Goal: Task Accomplishment & Management: Use online tool/utility

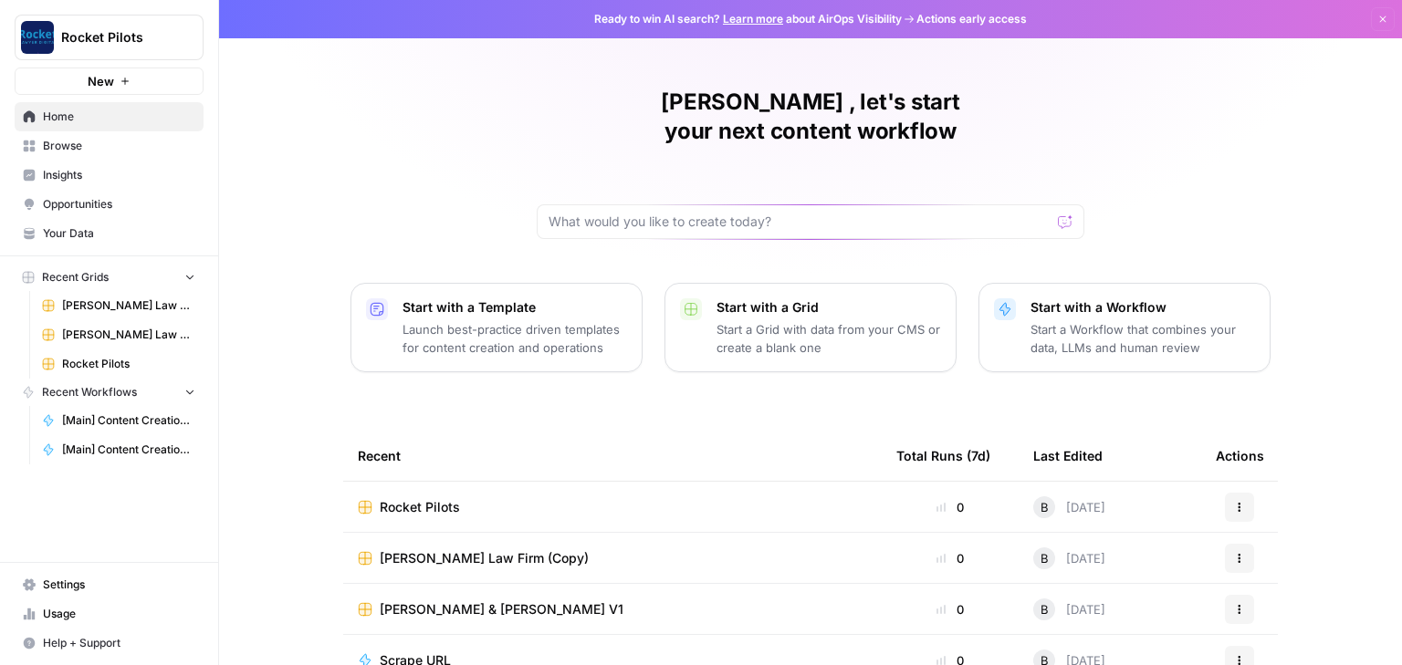
click at [68, 234] on span "Your Data" at bounding box center [119, 233] width 152 height 16
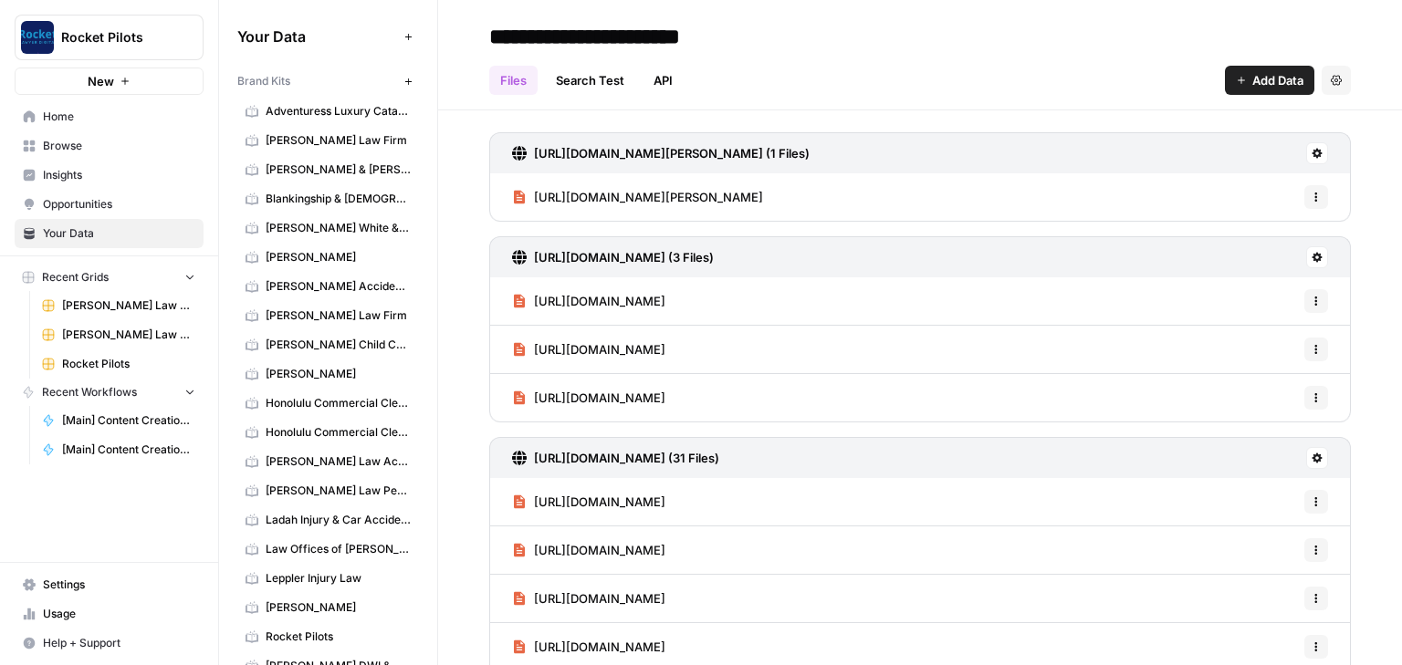
click at [294, 629] on span "Rocket Pilots" at bounding box center [338, 637] width 145 height 16
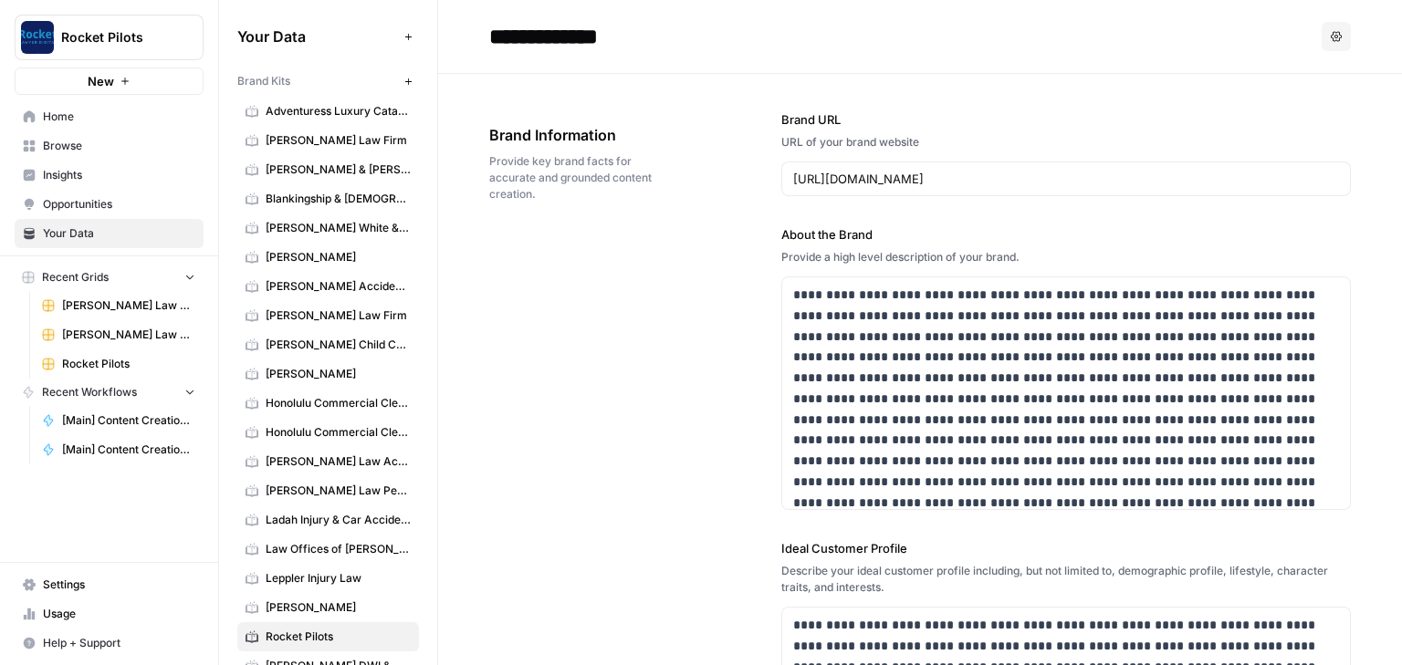
click at [58, 117] on span "Home" at bounding box center [119, 117] width 152 height 16
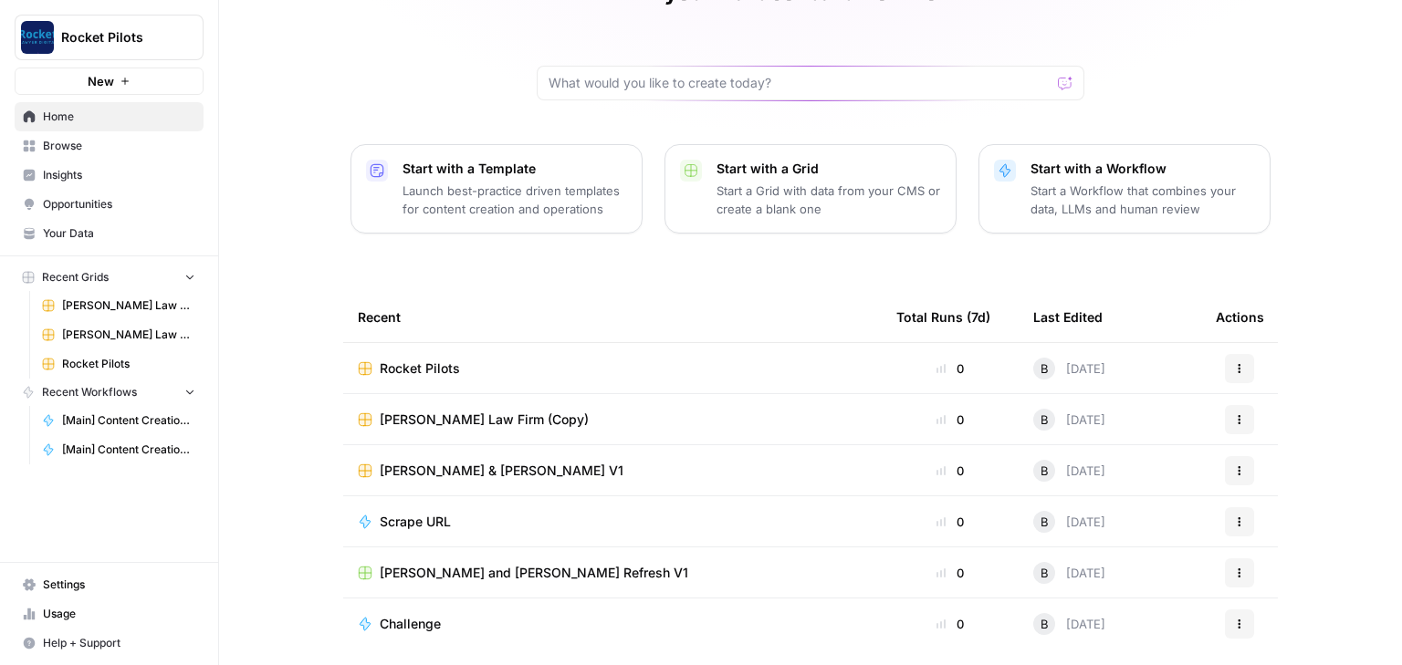
scroll to position [146, 0]
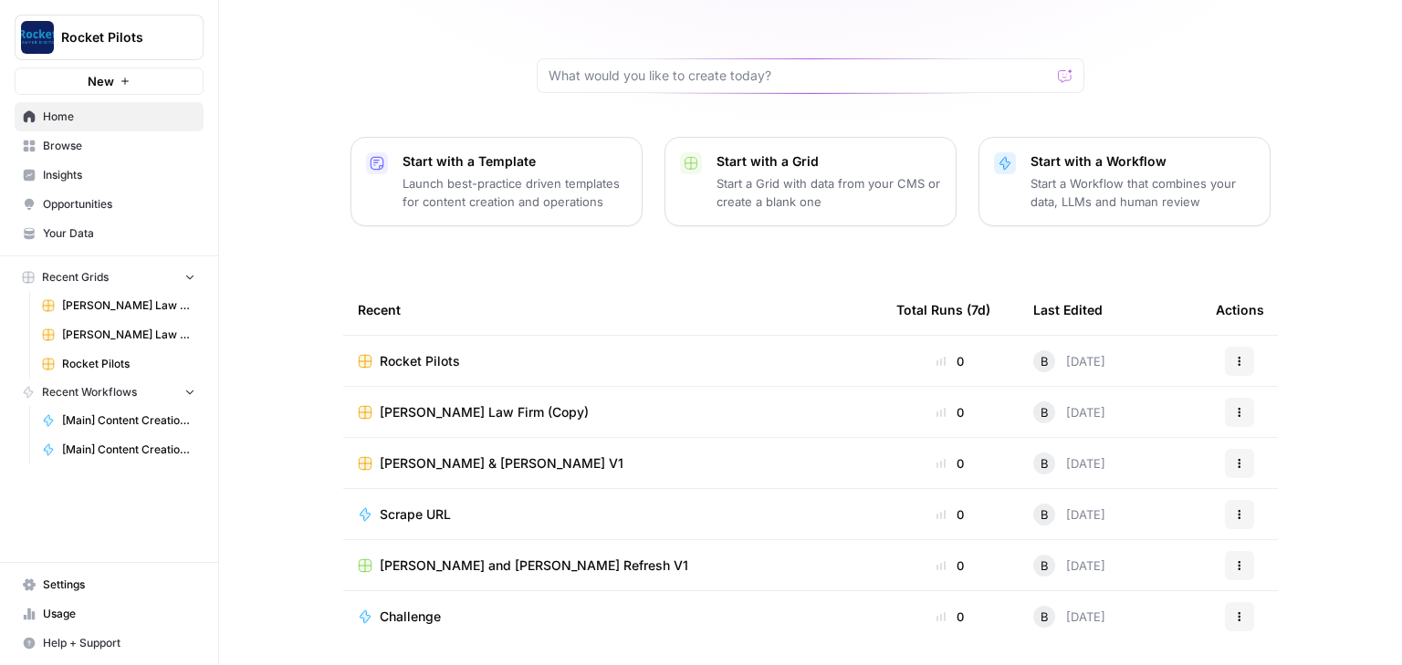
click at [189, 281] on icon "button" at bounding box center [189, 276] width 13 height 13
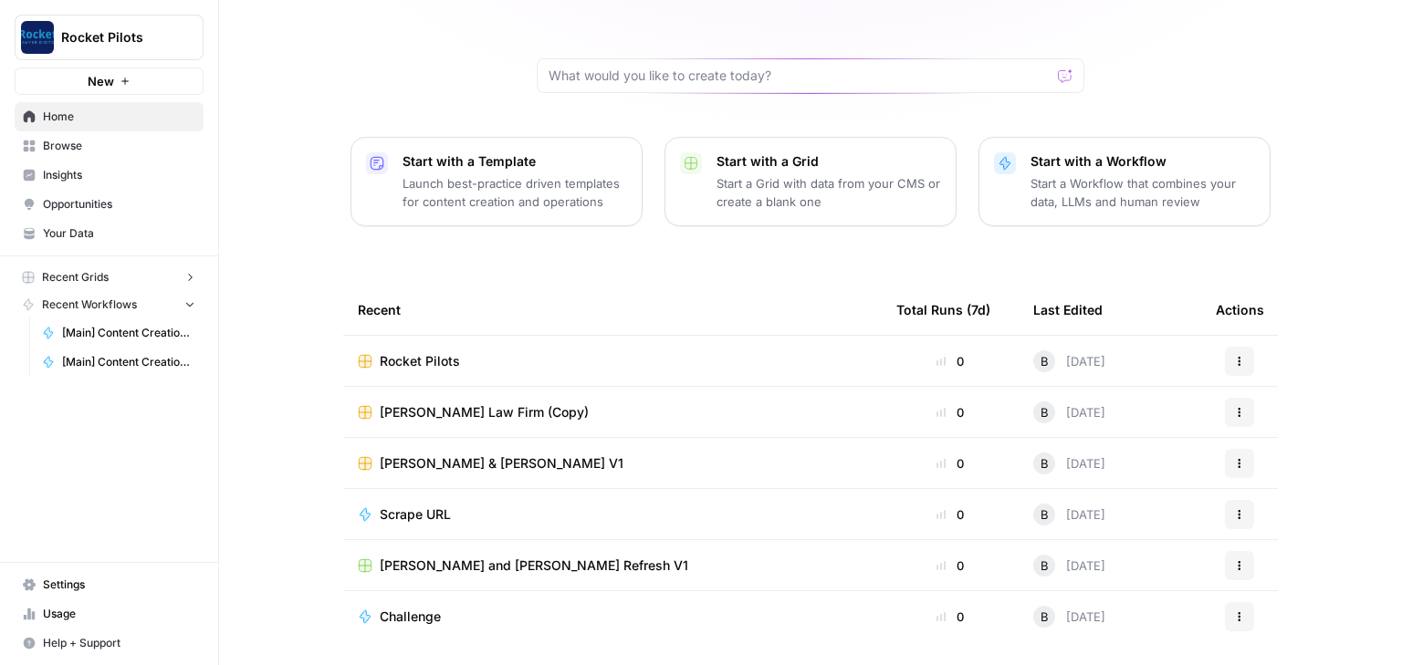
click at [189, 281] on icon "button" at bounding box center [189, 277] width 13 height 13
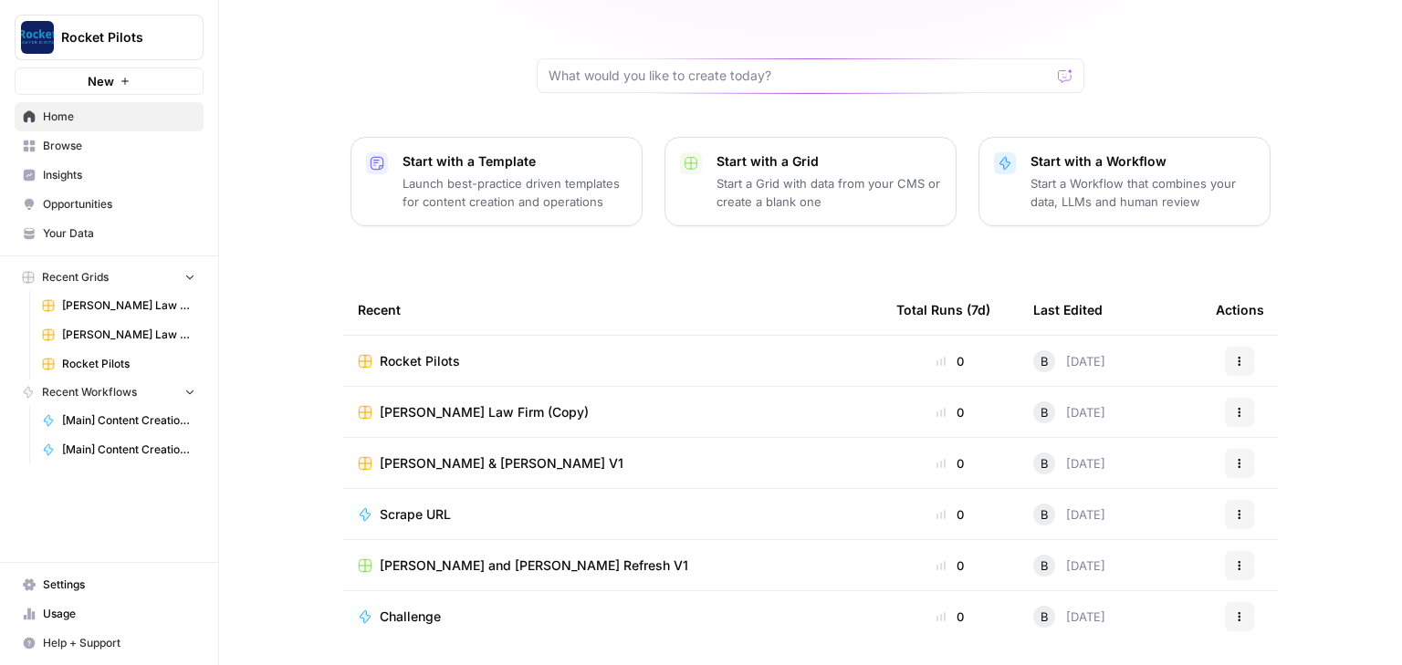
click at [190, 394] on icon "button" at bounding box center [189, 391] width 13 height 13
click at [190, 394] on icon "button" at bounding box center [189, 392] width 13 height 13
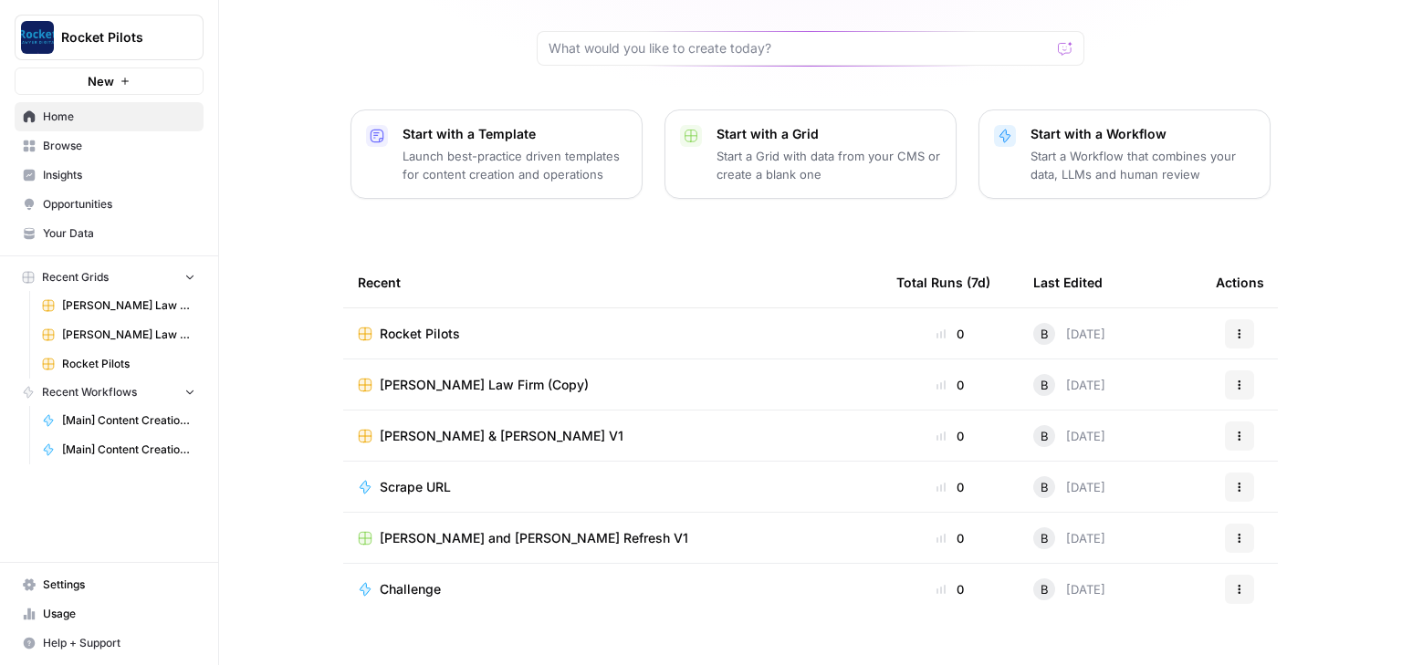
click at [68, 237] on span "Your Data" at bounding box center [119, 233] width 152 height 16
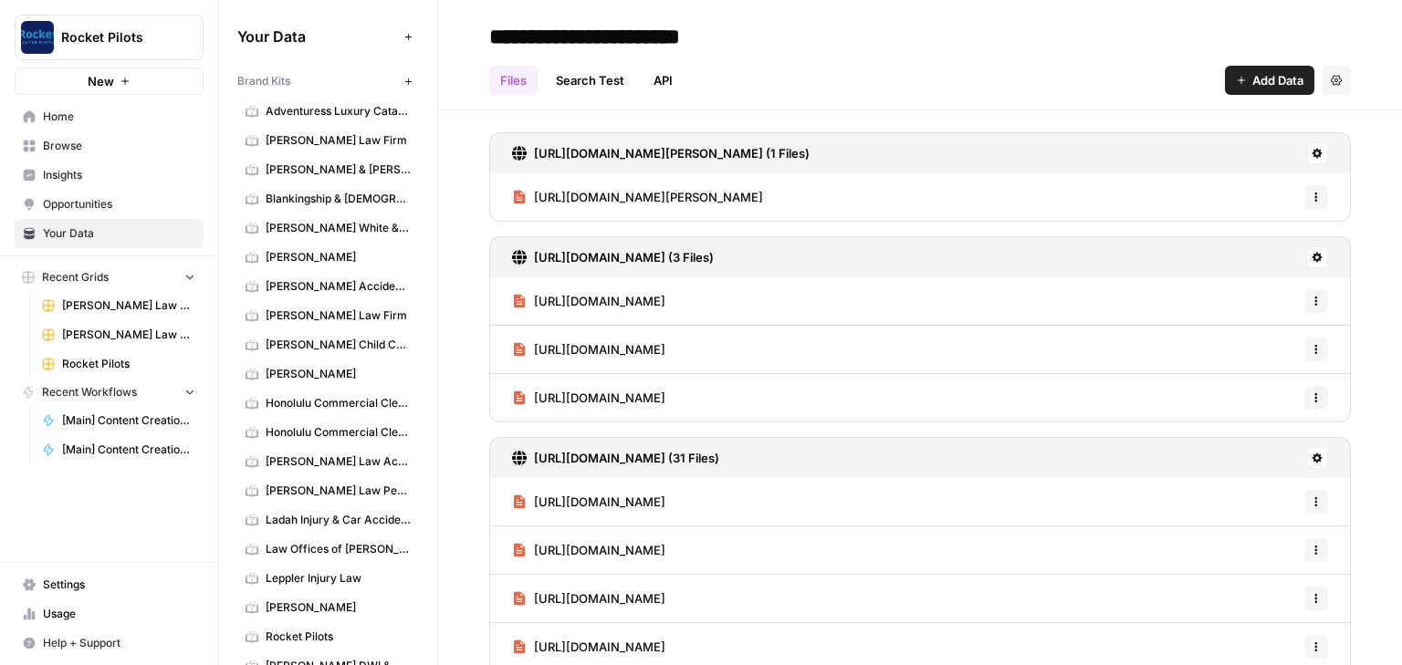
click at [59, 150] on span "Browse" at bounding box center [119, 146] width 152 height 16
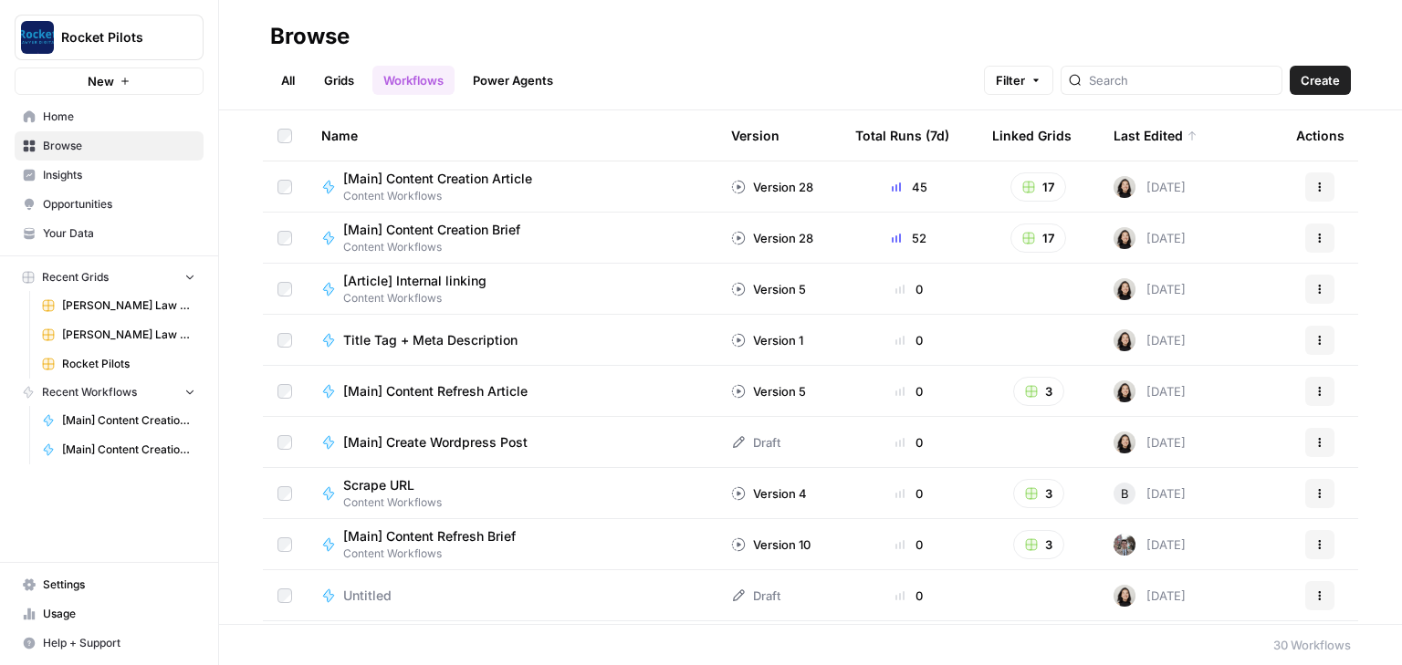
click at [325, 77] on link "Grids" at bounding box center [339, 80] width 52 height 29
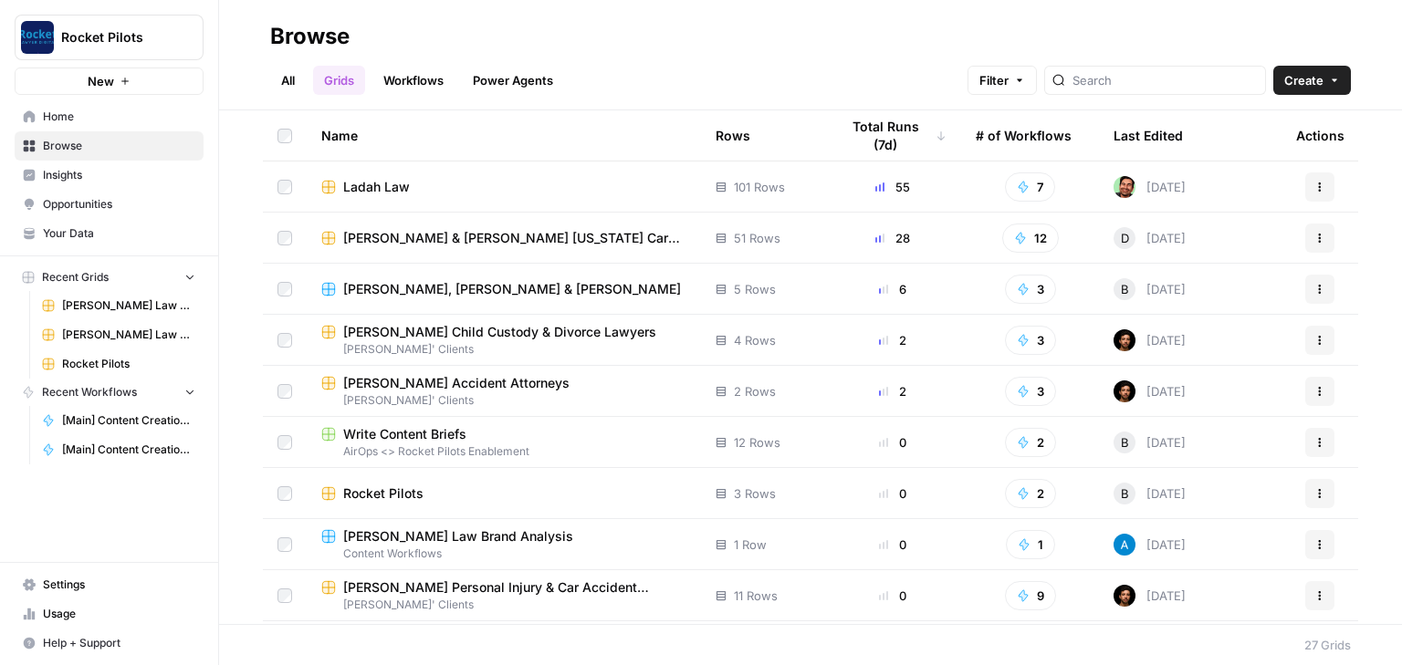
click at [365, 186] on span "Ladah Law" at bounding box center [376, 187] width 67 height 18
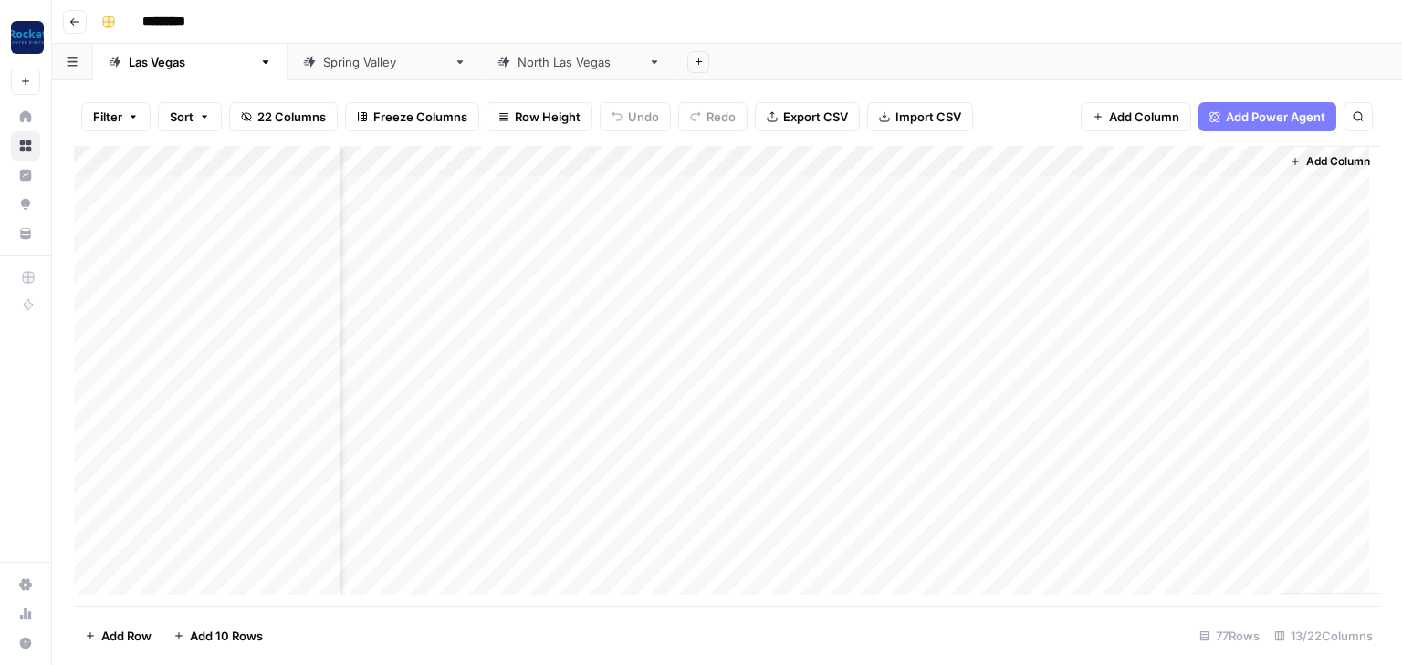
scroll to position [0, 905]
click at [1290, 164] on icon "button" at bounding box center [1295, 161] width 11 height 11
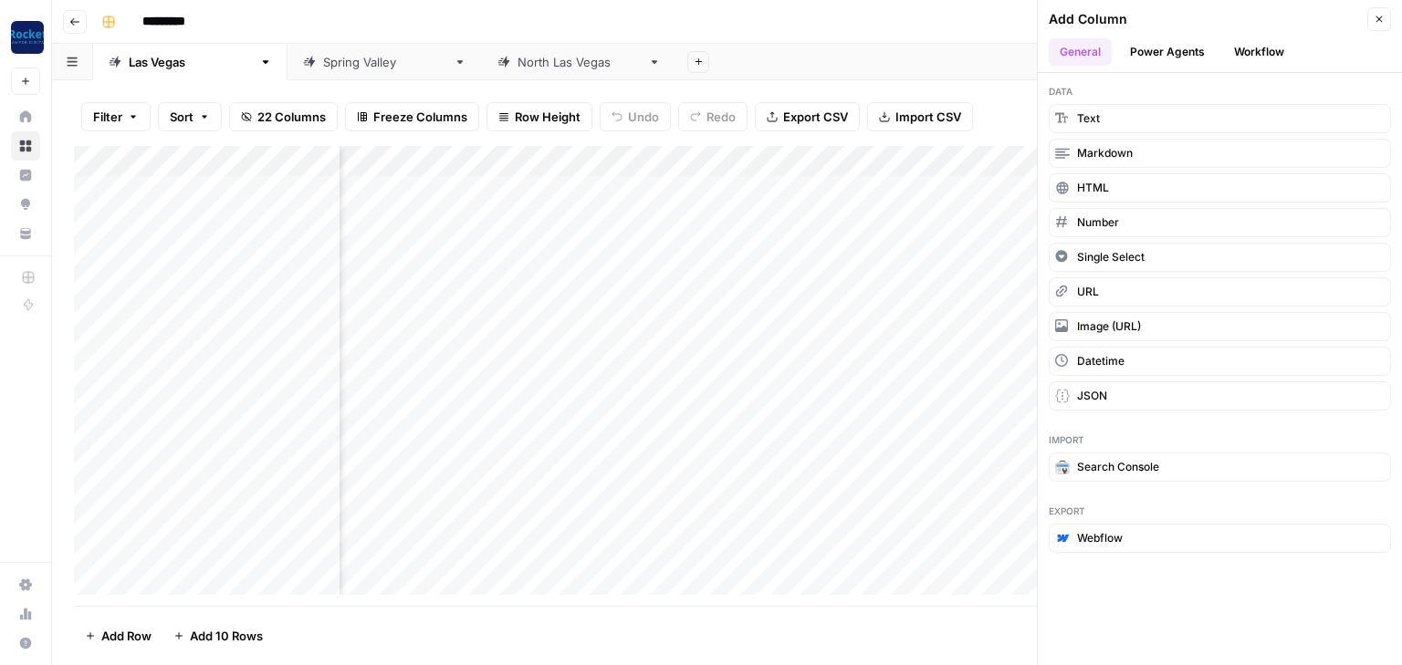
click at [1378, 11] on button "Close" at bounding box center [1379, 19] width 24 height 24
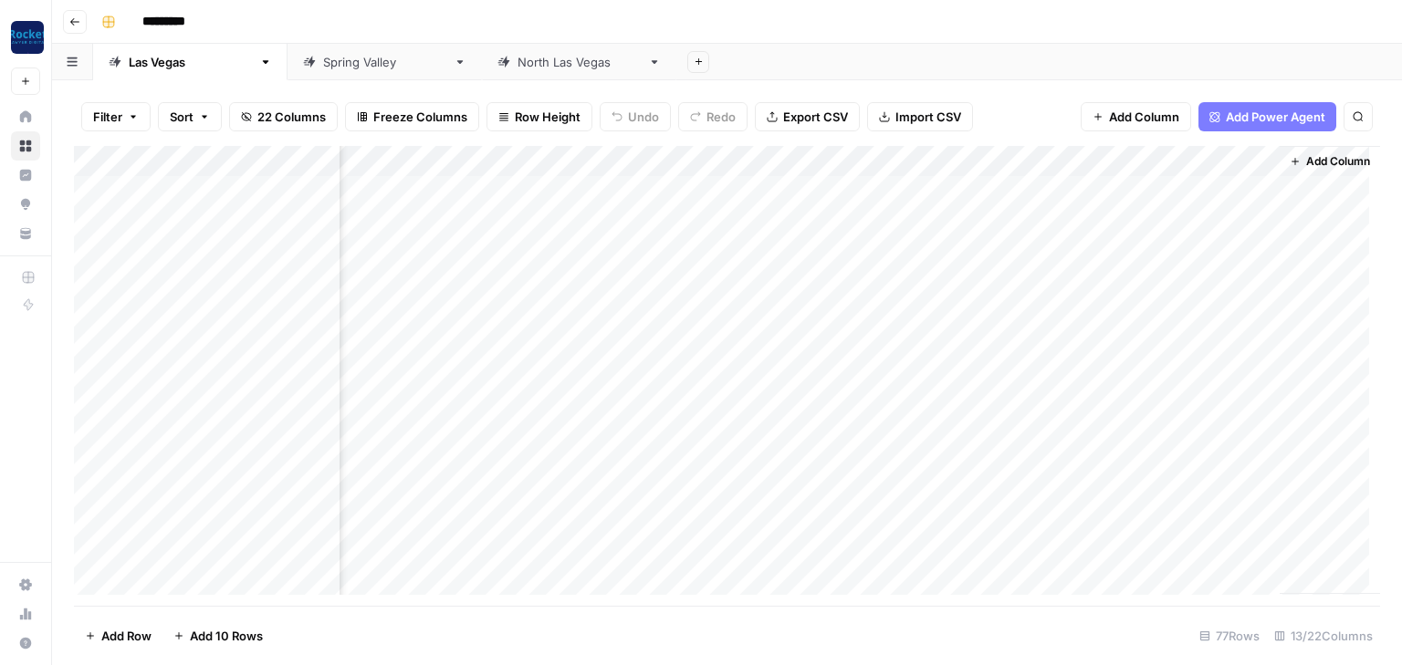
click at [323, 68] on div "[GEOGRAPHIC_DATA]" at bounding box center [384, 62] width 123 height 18
click at [482, 76] on link "[GEOGRAPHIC_DATA]" at bounding box center [579, 62] width 194 height 37
click at [153, 58] on div "[GEOGRAPHIC_DATA]" at bounding box center [190, 62] width 123 height 18
click at [1307, 162] on span "Add Column" at bounding box center [1338, 161] width 64 height 16
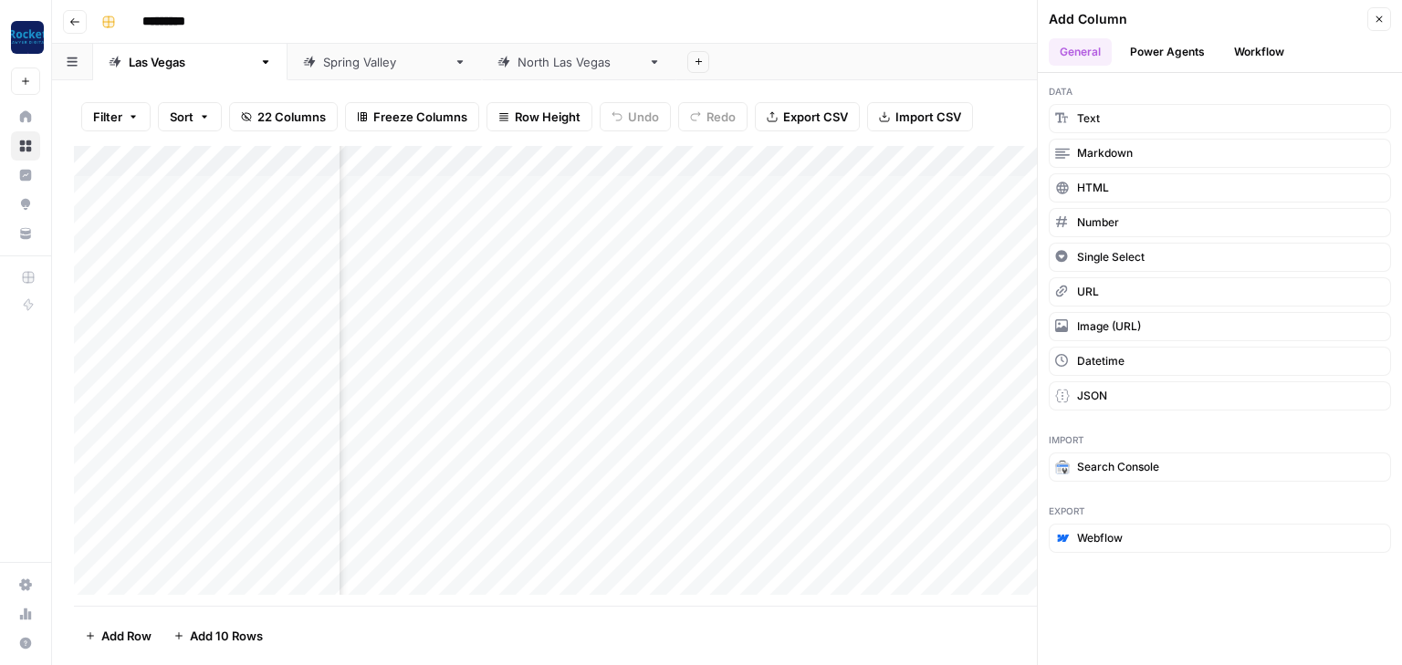
click at [1382, 16] on icon "button" at bounding box center [1379, 19] width 11 height 11
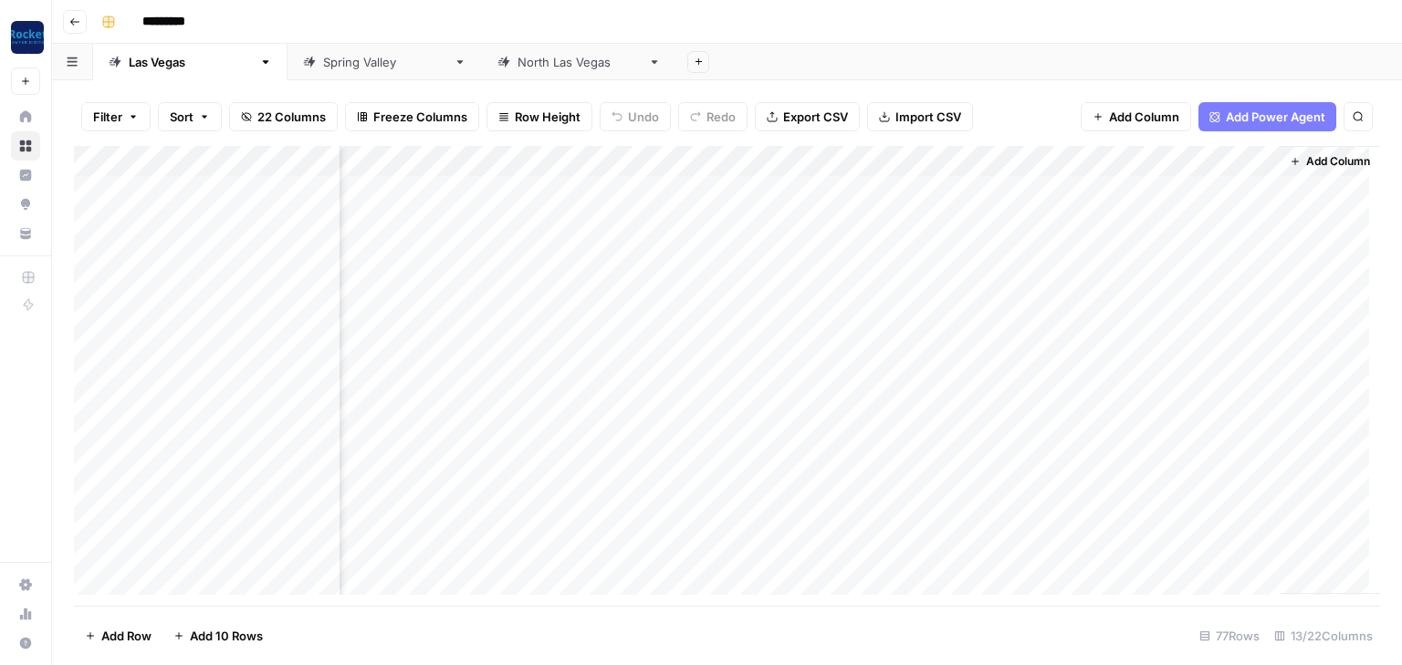
click at [1323, 161] on span "Add Column" at bounding box center [1338, 161] width 64 height 16
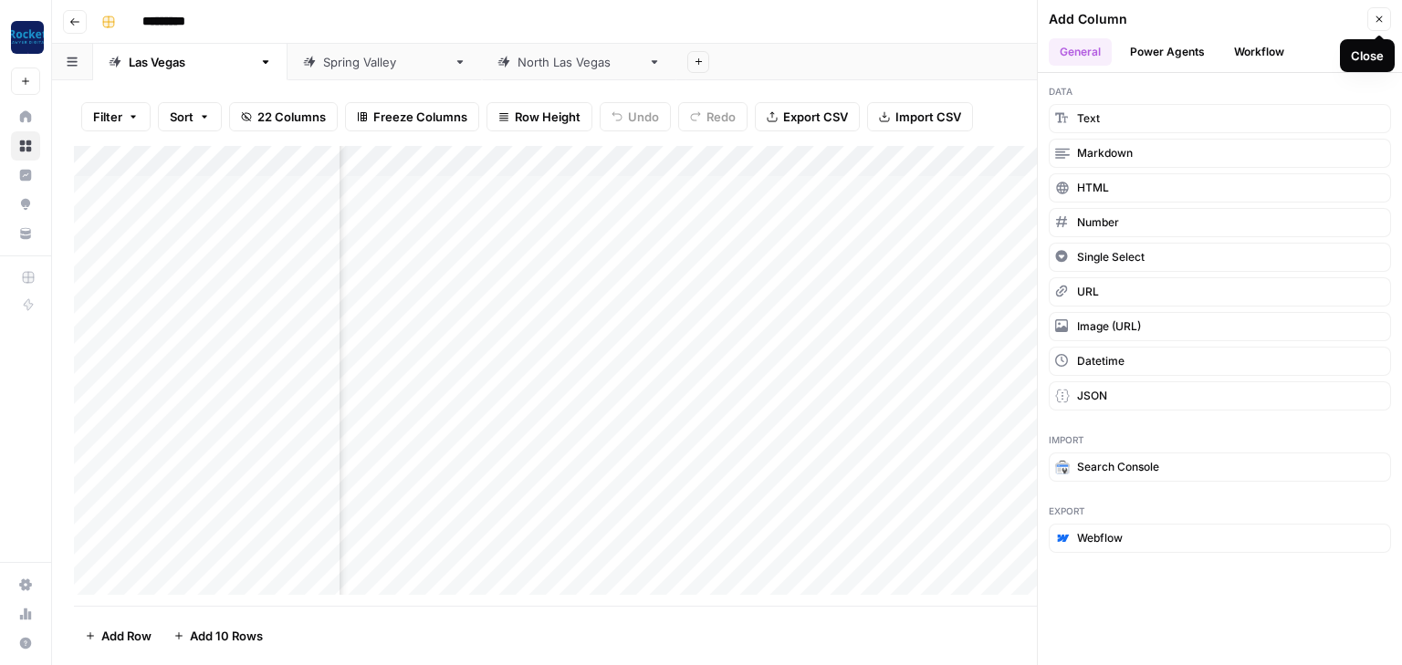
click at [1377, 23] on icon "button" at bounding box center [1379, 19] width 11 height 11
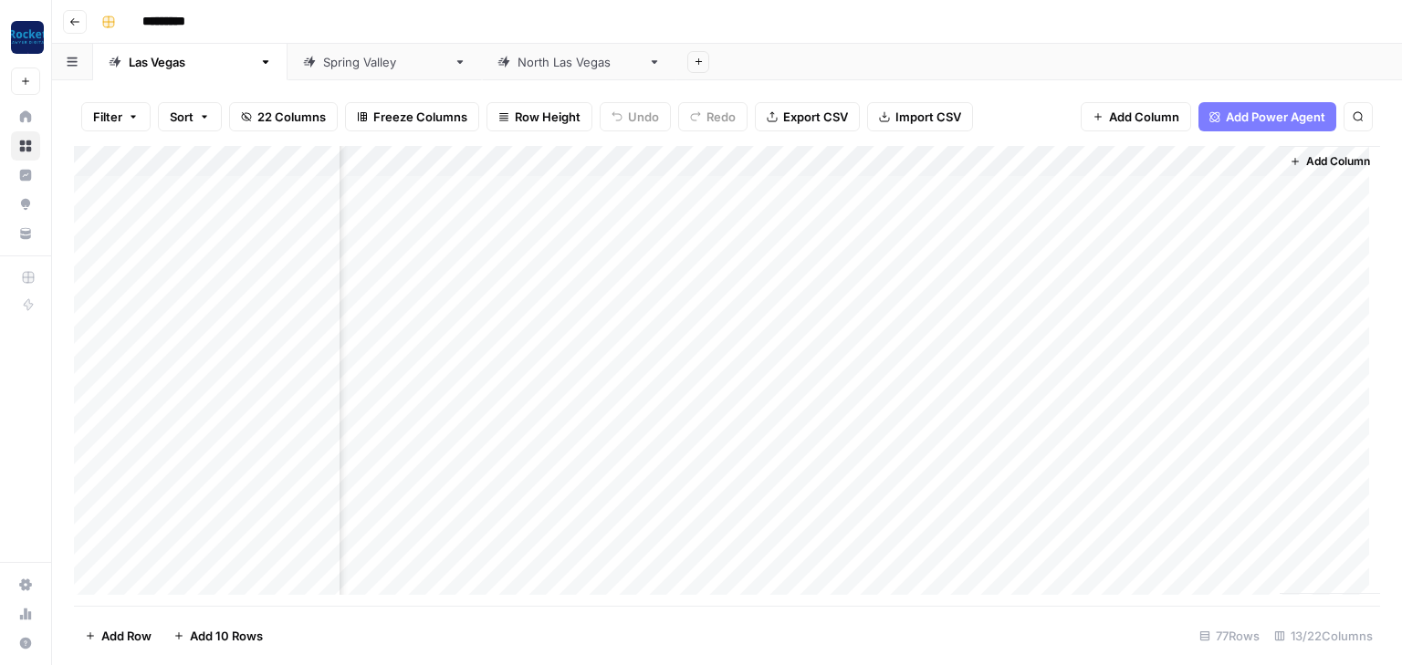
click at [1290, 162] on icon "button" at bounding box center [1295, 161] width 11 height 11
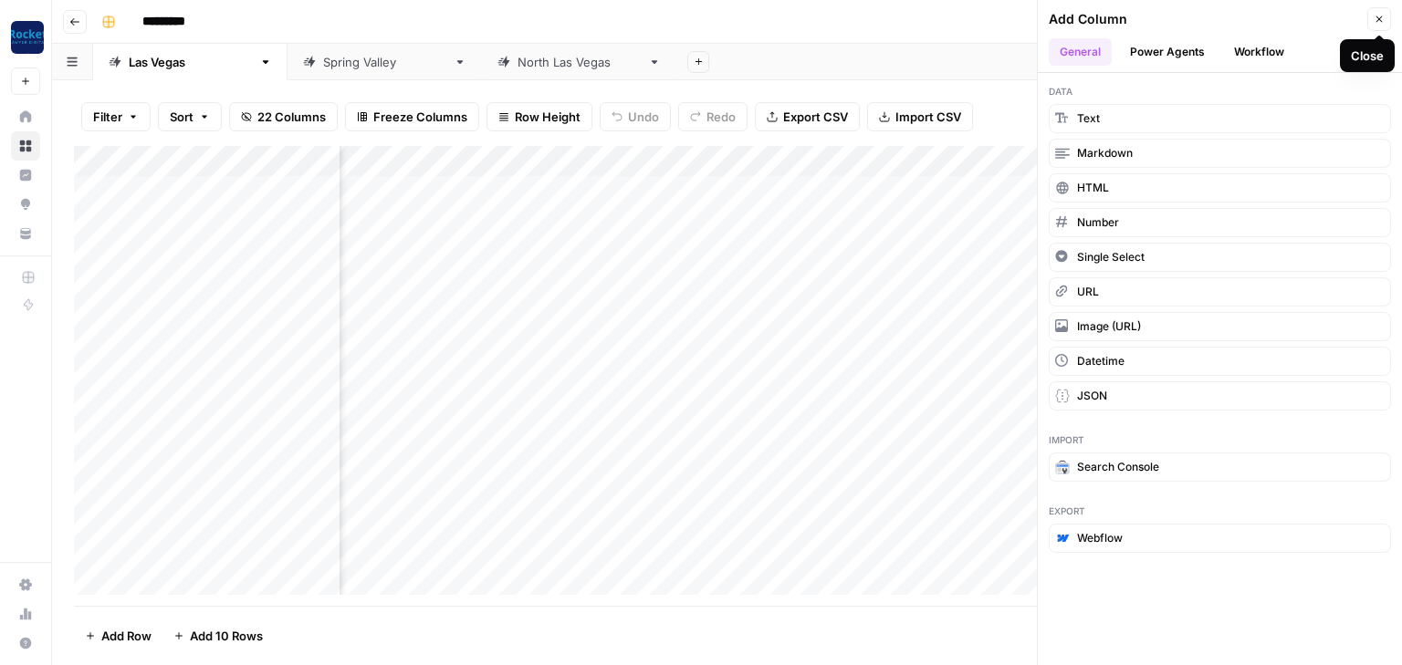
click at [1379, 20] on icon "button" at bounding box center [1379, 19] width 11 height 11
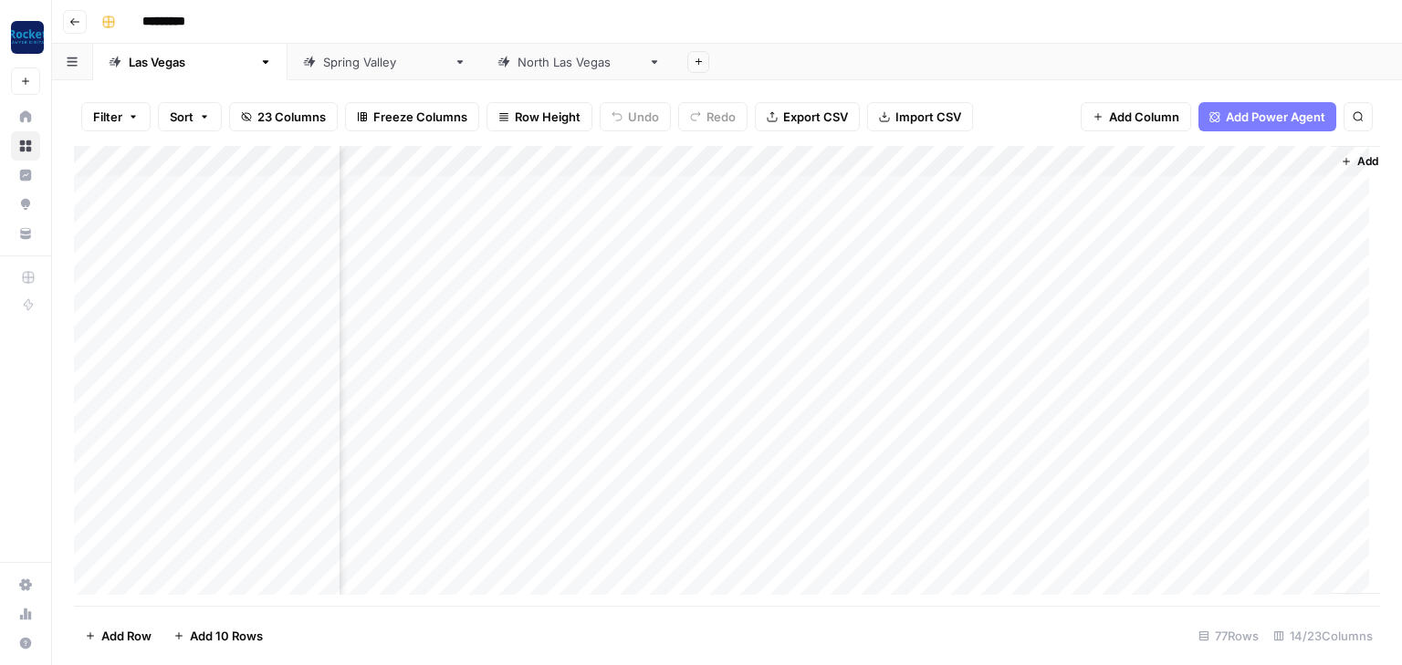
scroll to position [0, 1070]
click at [1116, 164] on div "Add Column" at bounding box center [727, 376] width 1306 height 460
click at [1042, 77] on div "Add Sheet" at bounding box center [1039, 62] width 726 height 37
click at [1154, 191] on div "Add Column" at bounding box center [727, 376] width 1306 height 460
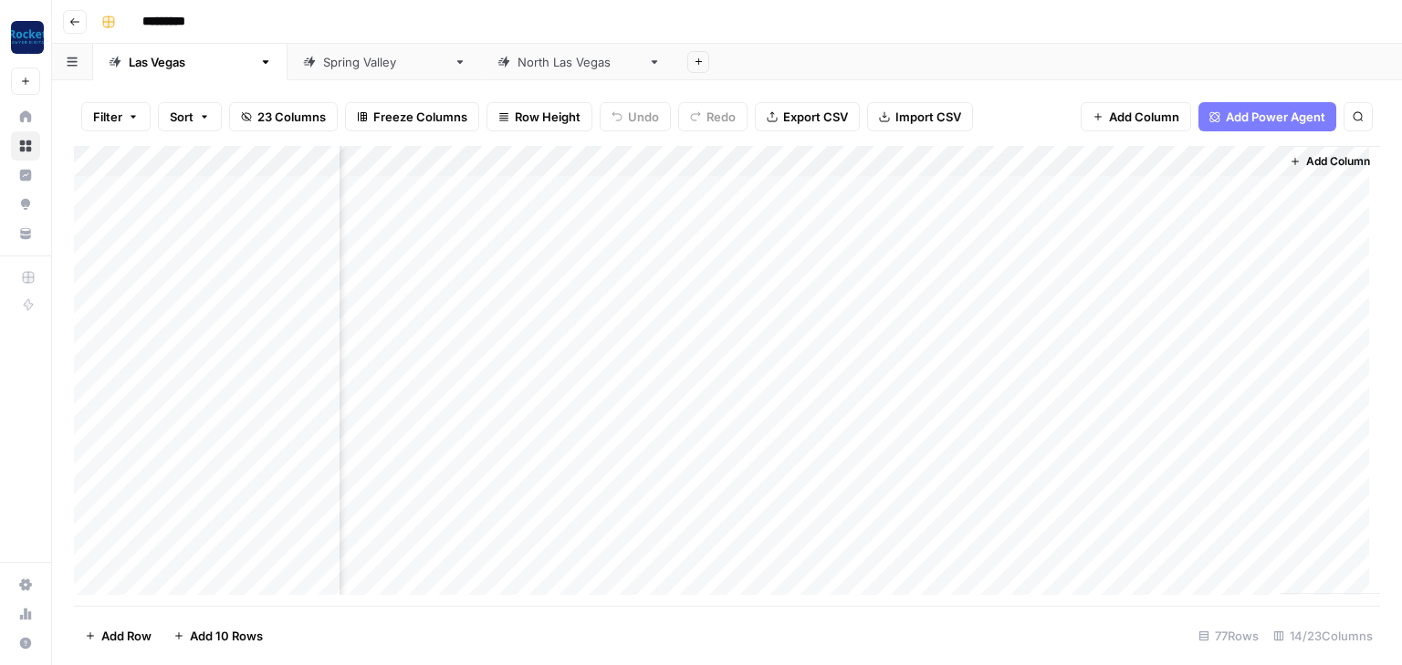
click at [998, 34] on div "*********" at bounding box center [739, 21] width 1290 height 29
click at [1129, 193] on div "Add Column" at bounding box center [727, 376] width 1306 height 460
click at [1203, 222] on input "date" at bounding box center [1152, 220] width 146 height 31
click at [1109, 631] on footer "Add Row Add 10 Rows 77 Rows 14/23 Columns" at bounding box center [727, 635] width 1306 height 59
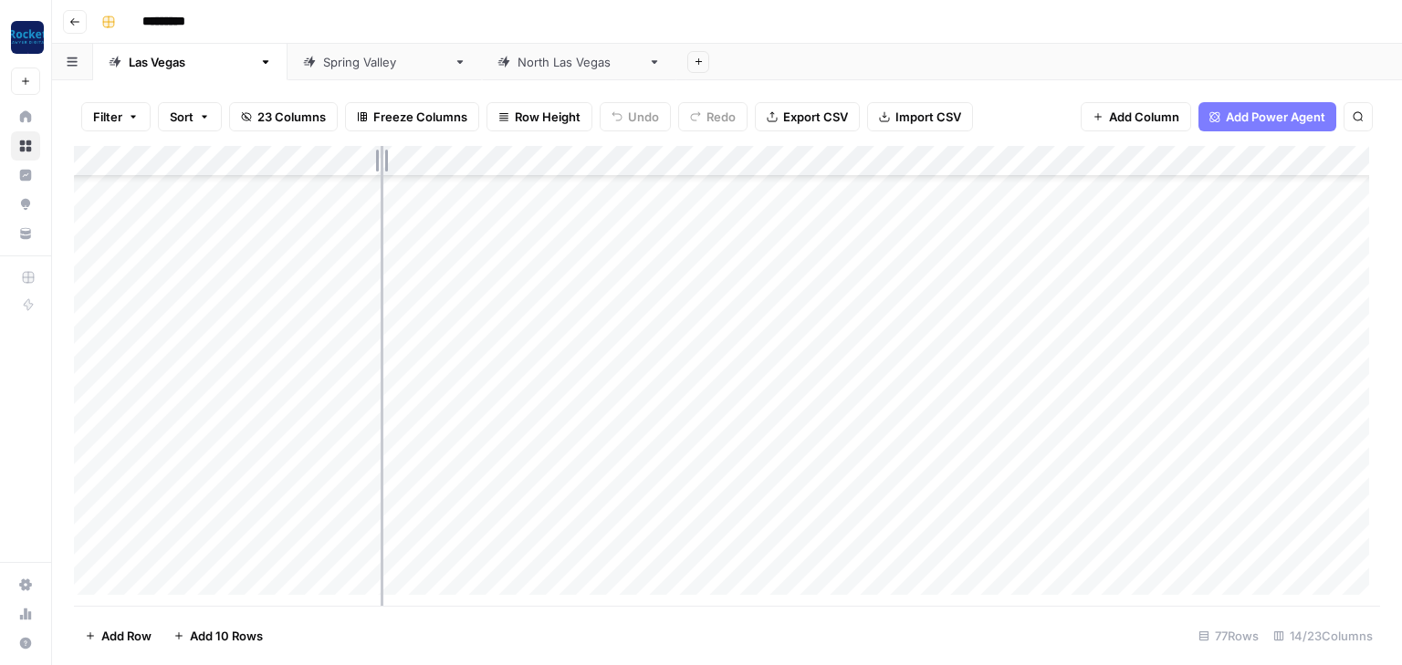
drag, startPoint x: 336, startPoint y: 161, endPoint x: 383, endPoint y: 168, distance: 48.0
click at [383, 168] on div "Add Column" at bounding box center [727, 376] width 1306 height 460
